Goal: Find specific page/section: Find specific page/section

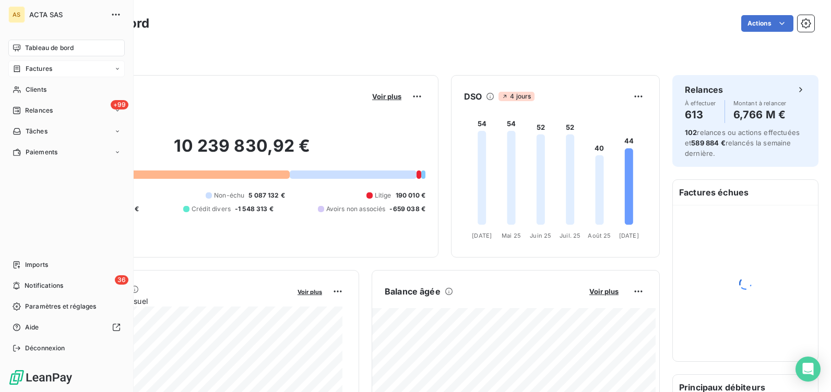
click at [39, 68] on span "Factures" at bounding box center [39, 68] width 27 height 9
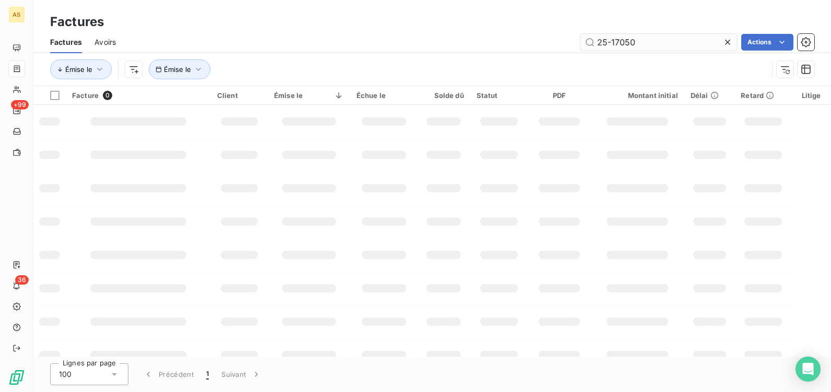
drag, startPoint x: 633, startPoint y: 43, endPoint x: 598, endPoint y: 43, distance: 34.4
click at [598, 43] on input "25-17050" at bounding box center [658, 42] width 157 height 17
type input "25-5988"
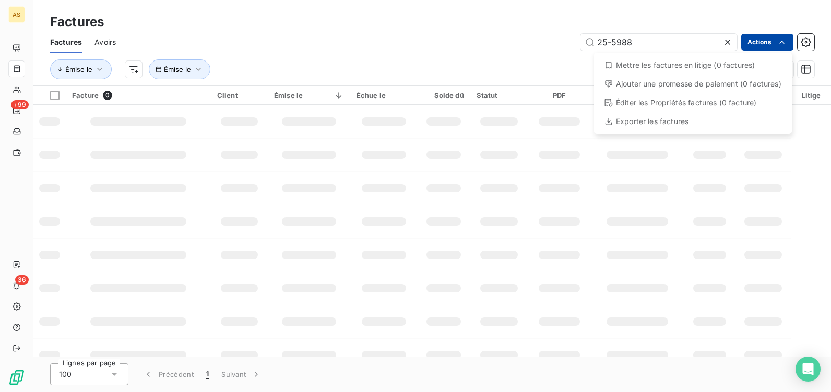
click at [754, 41] on html "AS +99 36 Factures Factures Avoirs 25-5988 Actions Mettre les factures en litig…" at bounding box center [415, 196] width 831 height 392
click at [641, 42] on html "AS +99 36 Factures Factures Avoirs 25-5988 Actions Mettre les factures en litig…" at bounding box center [415, 196] width 831 height 392
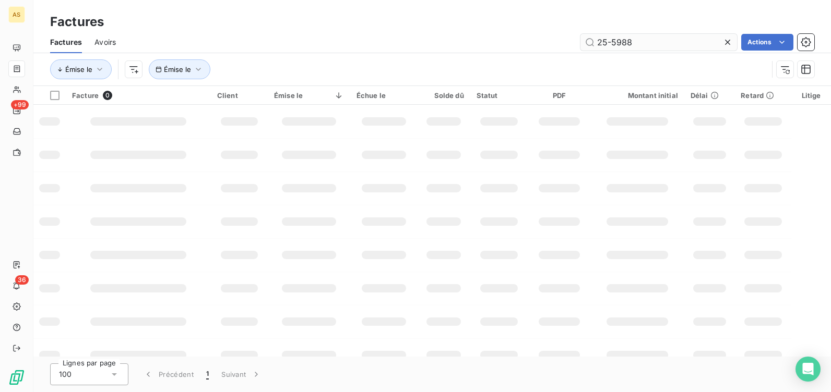
click at [639, 41] on html "AS +99 36 Factures Factures Avoirs 25-5988 Actions Émise le Émise le Facture 0 …" at bounding box center [415, 196] width 831 height 392
click at [641, 40] on input "25-5988" at bounding box center [658, 42] width 157 height 17
click at [298, 68] on div "Émise le Émise le" at bounding box center [409, 69] width 718 height 20
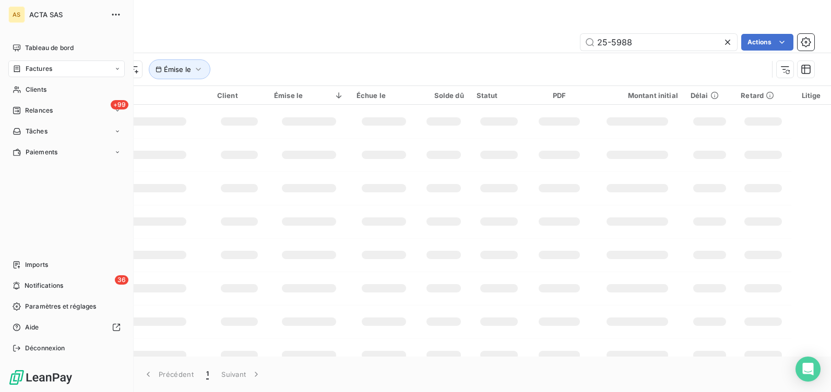
click at [40, 68] on span "Factures" at bounding box center [39, 68] width 27 height 9
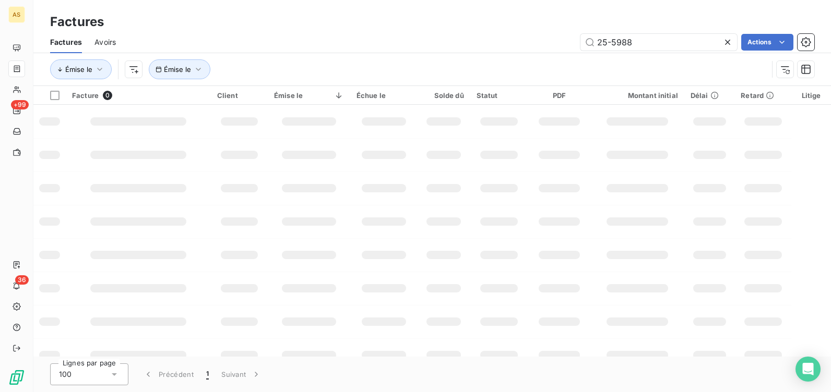
click at [287, 61] on div "Émise le Émise le" at bounding box center [409, 69] width 718 height 20
click at [185, 66] on span "Émise le" at bounding box center [177, 69] width 27 height 8
click at [133, 69] on html "AS +99 36 Factures Factures Avoirs 25-5988 Actions Émise le Rechercher et sélec…" at bounding box center [415, 196] width 831 height 392
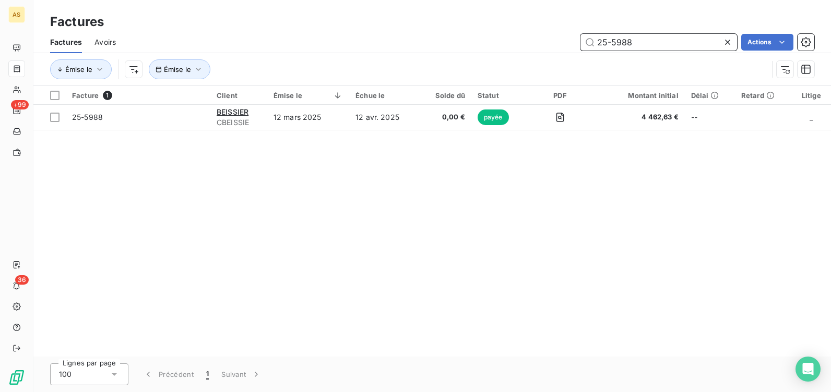
click at [640, 43] on input "25-5988" at bounding box center [658, 42] width 157 height 17
drag, startPoint x: 637, startPoint y: 42, endPoint x: 612, endPoint y: 40, distance: 25.7
click at [612, 40] on input "25-5989" at bounding box center [658, 42] width 157 height 17
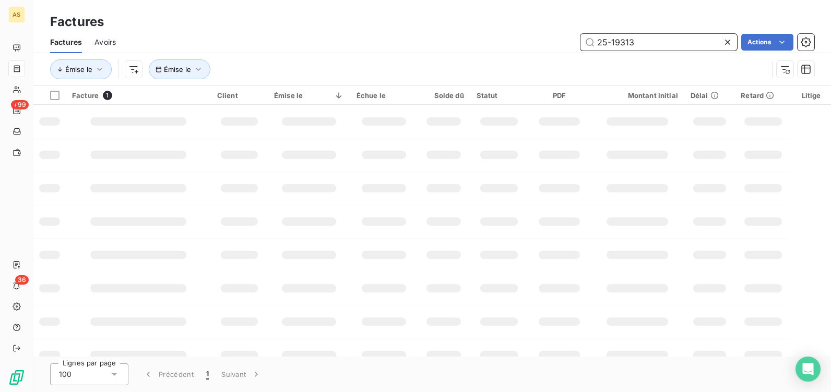
type input "25-19313"
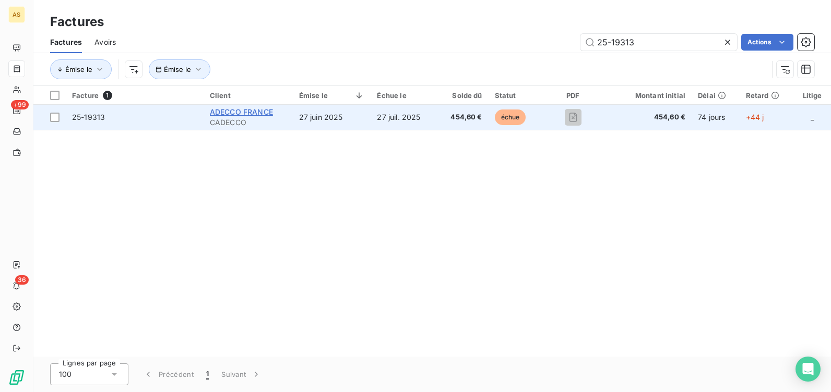
click at [234, 111] on span "ADECCO FRANCE" at bounding box center [241, 112] width 63 height 9
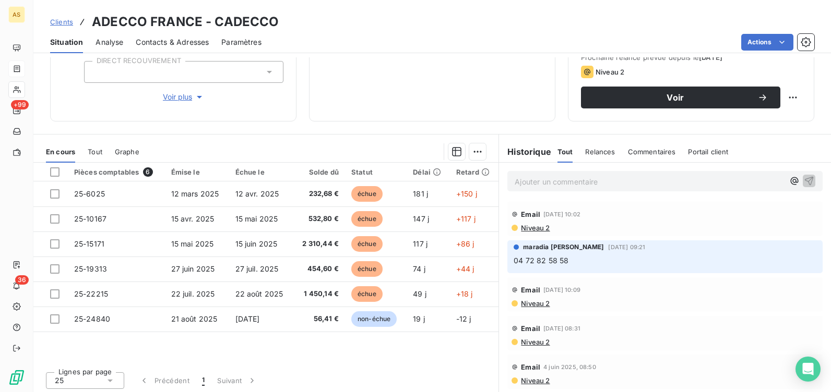
scroll to position [157, 0]
click at [545, 180] on p "Ajouter un commentaire ﻿" at bounding box center [649, 181] width 269 height 13
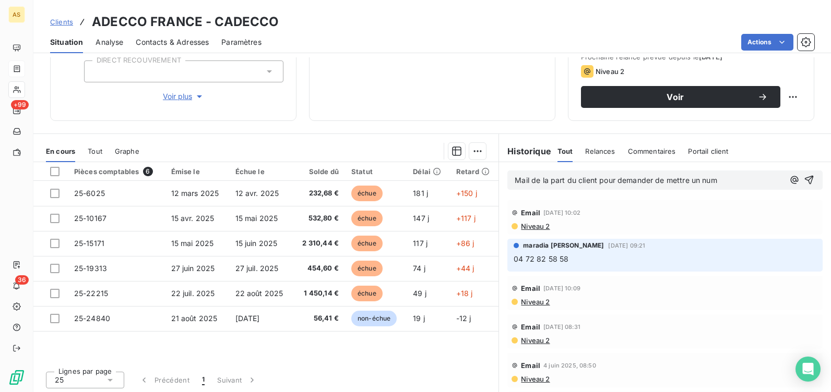
drag, startPoint x: 716, startPoint y: 179, endPoint x: 698, endPoint y: 178, distance: 17.8
click at [698, 178] on p "Mail de la part du client pour demander de mettre un num" at bounding box center [649, 181] width 269 height 12
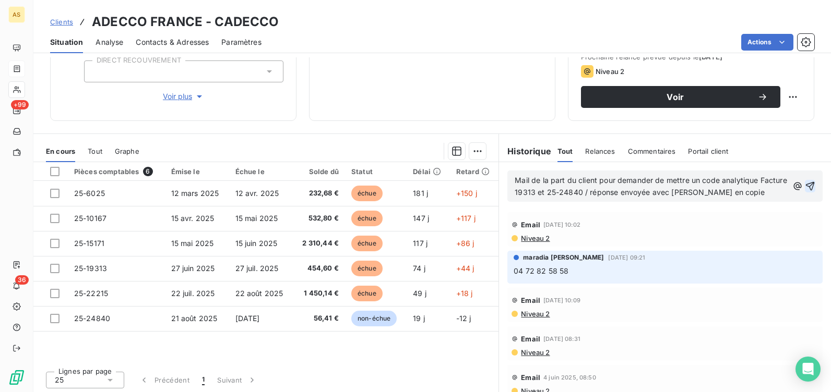
click at [805, 186] on icon "button" at bounding box center [810, 186] width 10 height 10
